Goal: Transaction & Acquisition: Obtain resource

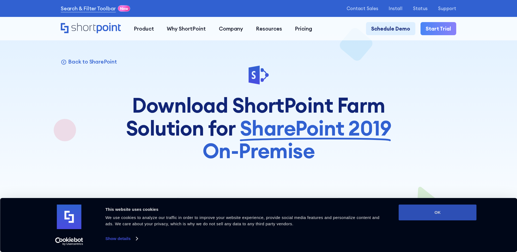
click at [426, 215] on button "OK" at bounding box center [437, 212] width 78 height 16
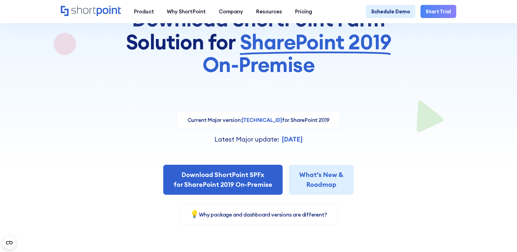
scroll to position [91, 0]
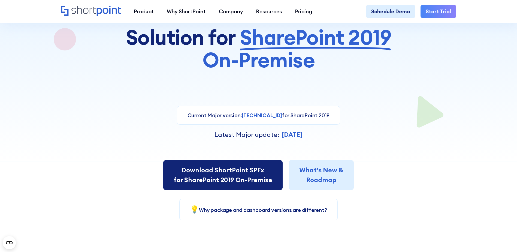
click at [243, 182] on link "Download ShortPoint SPFx for SharePoint 2019 On-Premise" at bounding box center [222, 175] width 119 height 30
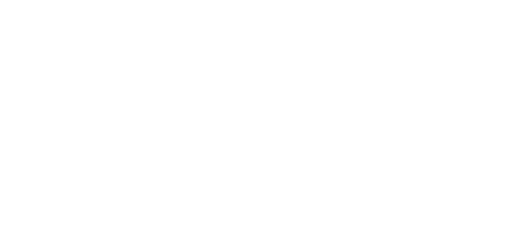
select select "SharePoint SE"
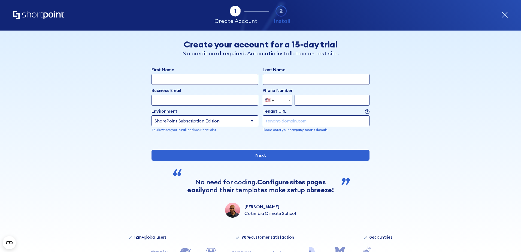
click at [202, 83] on input "First Name" at bounding box center [204, 79] width 107 height 11
click at [202, 82] on input "First Name" at bounding box center [204, 79] width 107 height 11
click at [128, 100] on div "Back Back Create your account for a 15-day trial No credit card required. Autom…" at bounding box center [260, 123] width 333 height 187
click at [194, 81] on input "First Name" at bounding box center [204, 79] width 107 height 11
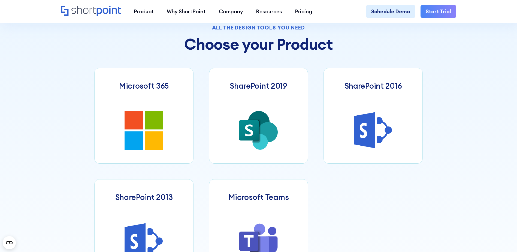
scroll to position [272, 0]
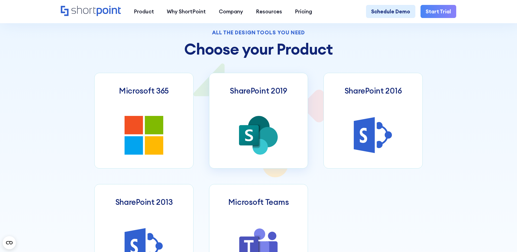
click at [277, 122] on icon at bounding box center [258, 135] width 39 height 39
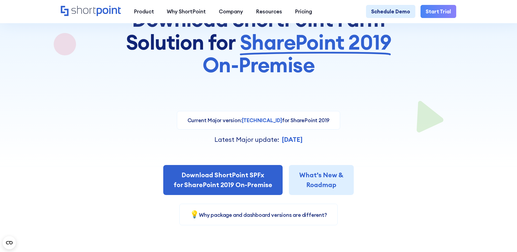
scroll to position [91, 0]
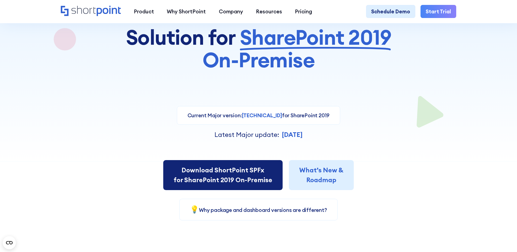
click at [226, 173] on link "Download ShortPoint SPFx for SharePoint 2019 On-Premise" at bounding box center [222, 175] width 119 height 30
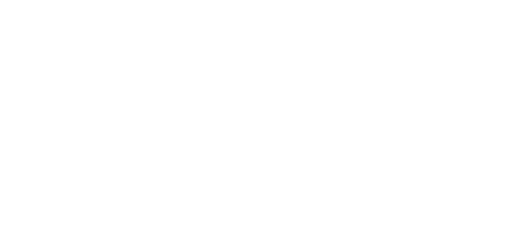
select select "SharePoint SE"
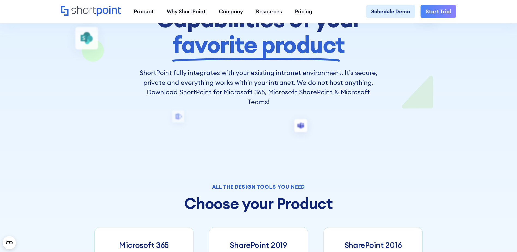
scroll to position [182, 0]
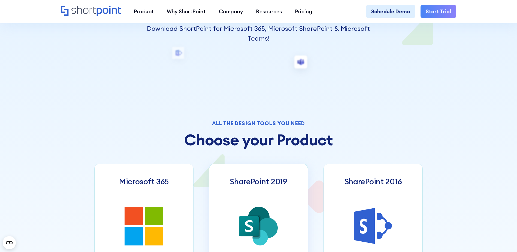
click at [249, 180] on h3 "SharePoint 2019" at bounding box center [258, 181] width 57 height 9
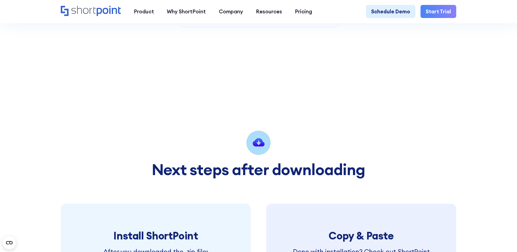
scroll to position [363, 0]
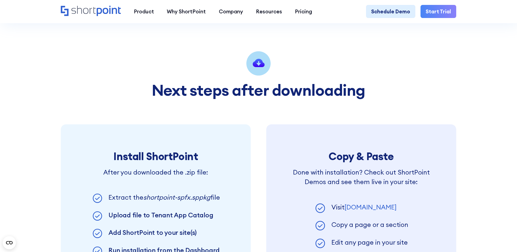
click at [262, 67] on icon at bounding box center [258, 63] width 12 height 8
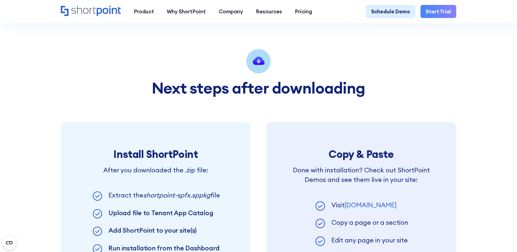
scroll to position [182, 0]
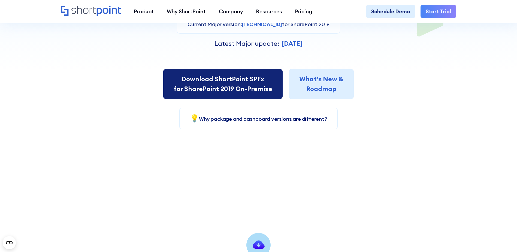
click at [225, 86] on link "Download ShortPoint SPFx for SharePoint 2019 On-Premise" at bounding box center [222, 84] width 119 height 30
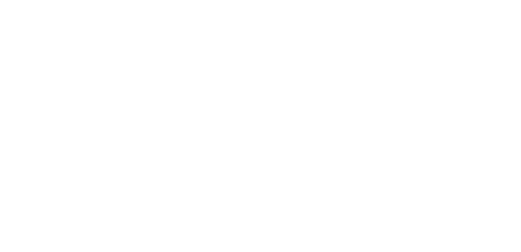
select select "SharePoint SE"
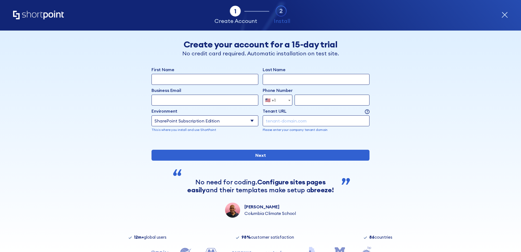
click at [214, 83] on input "First Name" at bounding box center [204, 79] width 107 height 11
type input "Adriano"
type input "s"
type input "araujo"
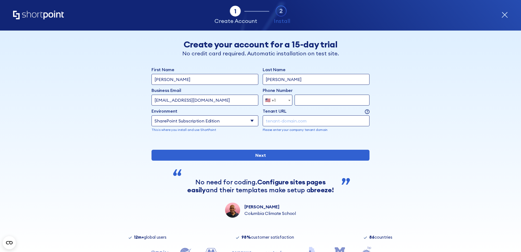
type input "[EMAIL_ADDRESS][DOMAIN_NAME]"
type input "6783018434"
click at [187, 121] on select "Select an environment Microsoft 365 SharePoint Online SharePoint Subscription E…" at bounding box center [204, 120] width 107 height 11
select select "SharePoint 2019 (On-Premise)"
click at [151, 115] on select "Select an environment Microsoft 365 SharePoint Online SharePoint Subscription E…" at bounding box center [204, 120] width 107 height 11
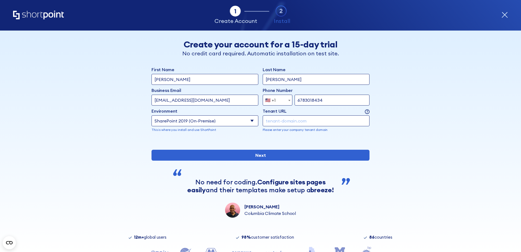
click at [295, 121] on input "form" at bounding box center [315, 120] width 107 height 11
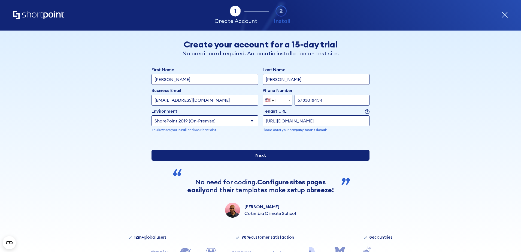
type input "[URL][DOMAIN_NAME]"
click at [273, 160] on input "Next" at bounding box center [260, 154] width 218 height 11
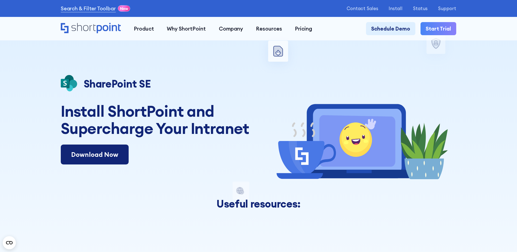
click at [82, 160] on link "Download Now" at bounding box center [95, 154] width 68 height 20
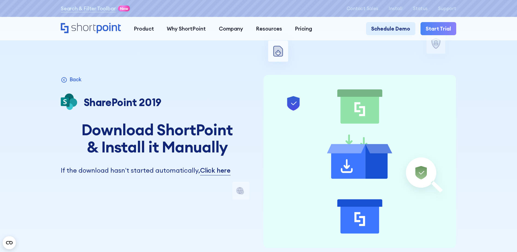
click at [133, 238] on div "Back Microsoft 365 SharePoint Online SharePoint 2019 SharePoint 2016 SharePoint…" at bounding box center [157, 161] width 193 height 173
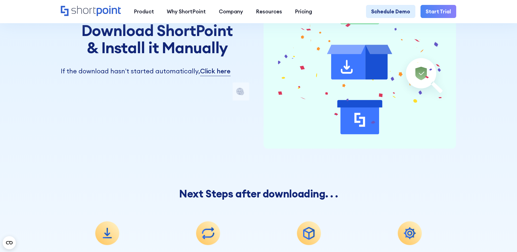
scroll to position [182, 0]
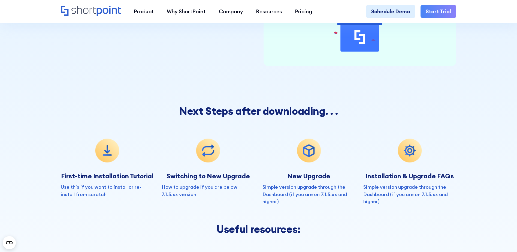
click at [114, 193] on link "Use this if you want to install or re-install from scratch" at bounding box center [101, 191] width 81 height 14
